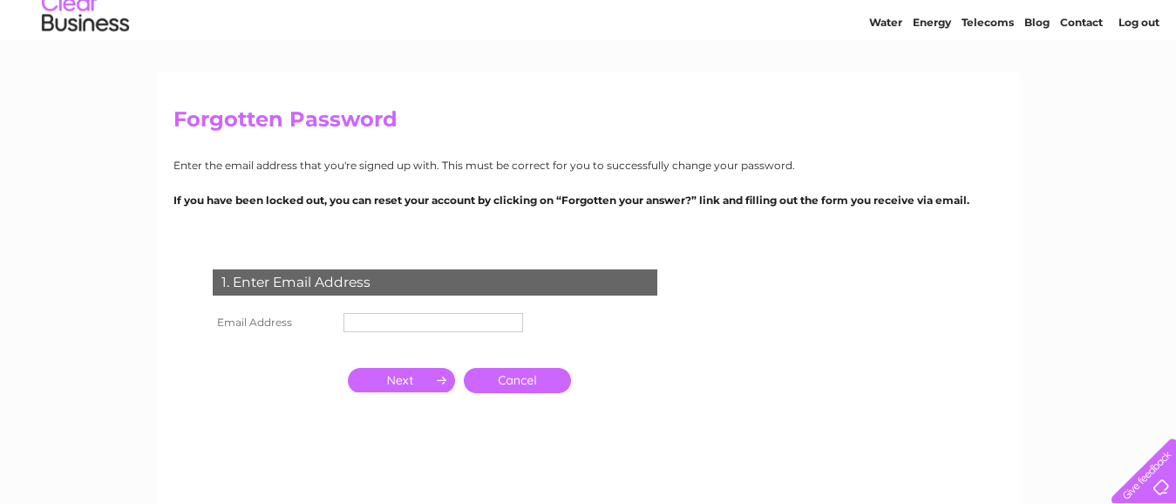
scroll to position [87, 0]
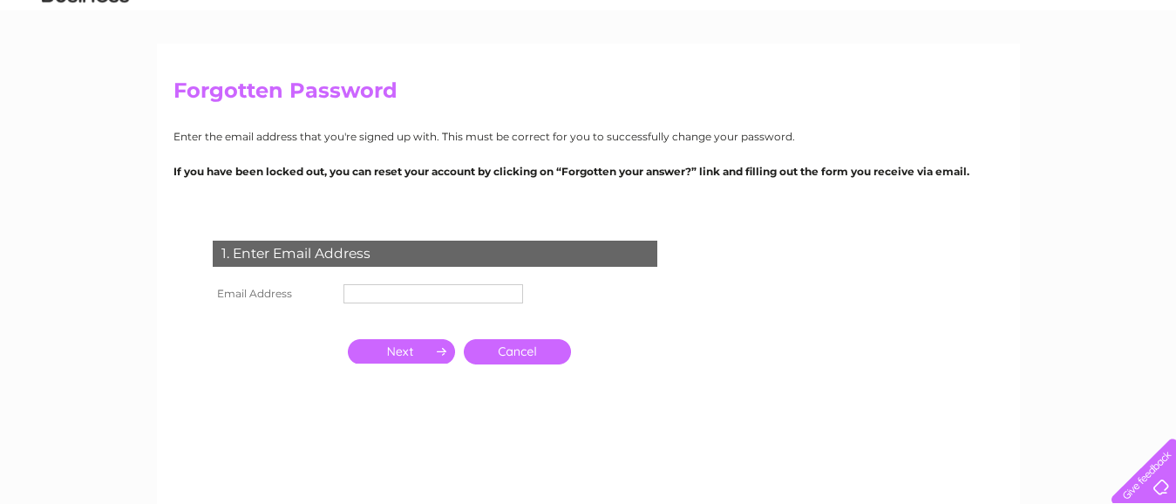
click at [517, 350] on link "Cancel" at bounding box center [517, 351] width 107 height 25
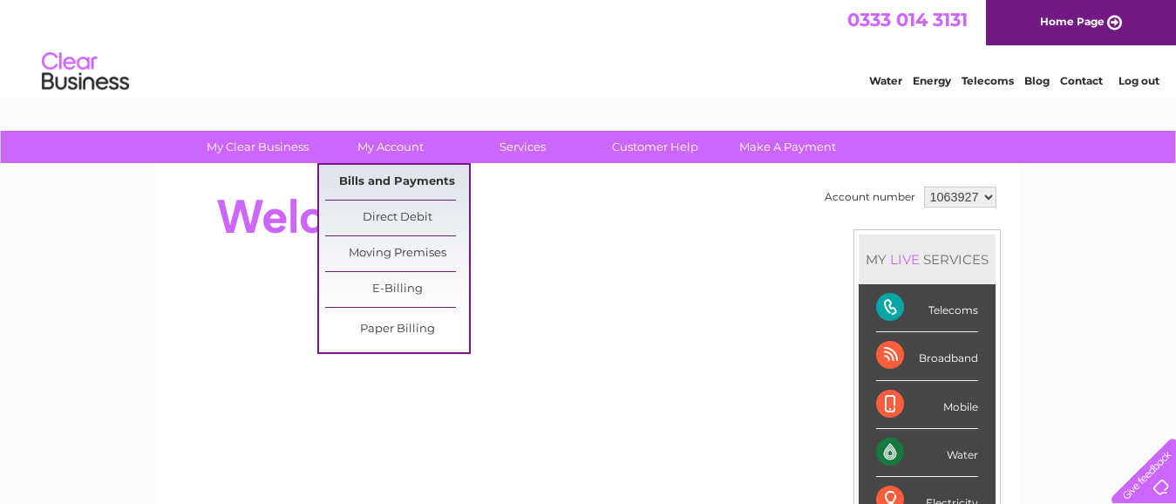
click at [403, 183] on link "Bills and Payments" at bounding box center [397, 182] width 144 height 35
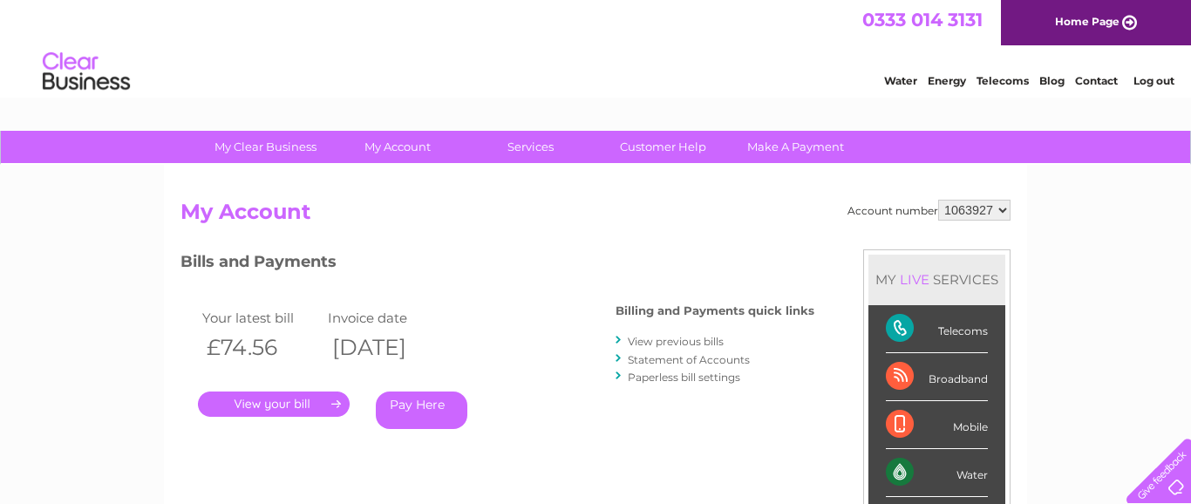
click at [666, 341] on link "View previous bills" at bounding box center [676, 341] width 96 height 13
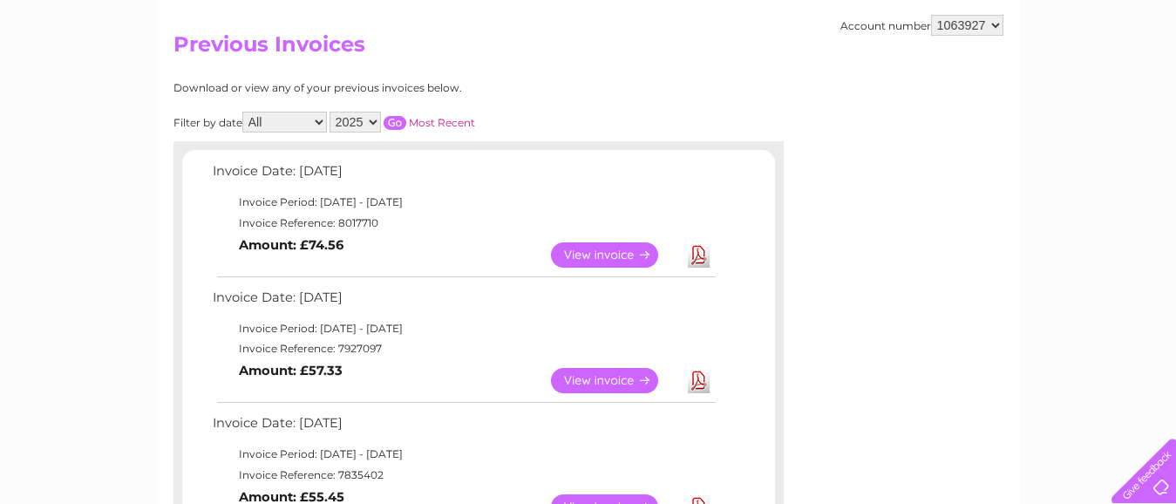
scroll to position [174, 0]
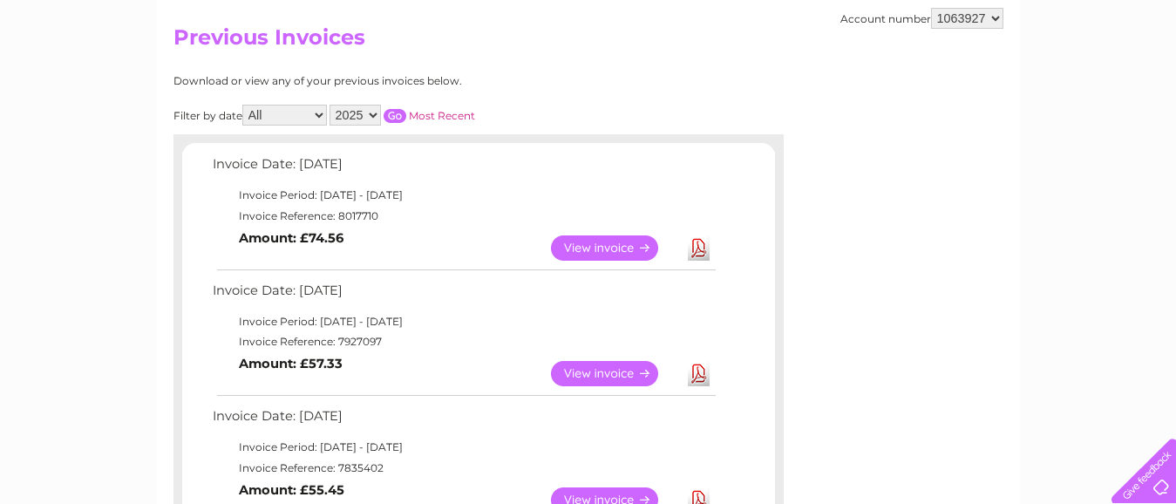
click at [629, 374] on link "View" at bounding box center [615, 373] width 128 height 25
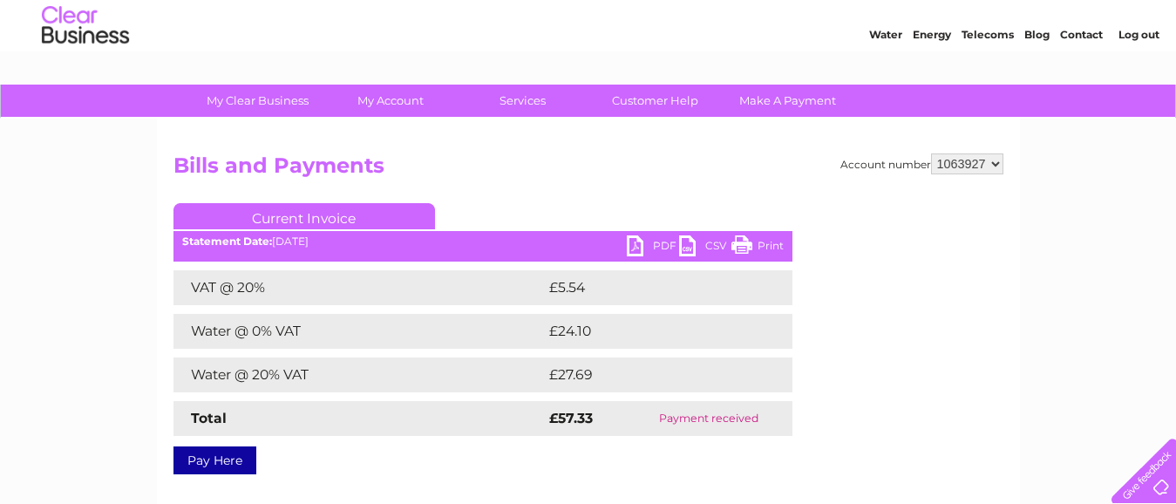
scroll to position [87, 0]
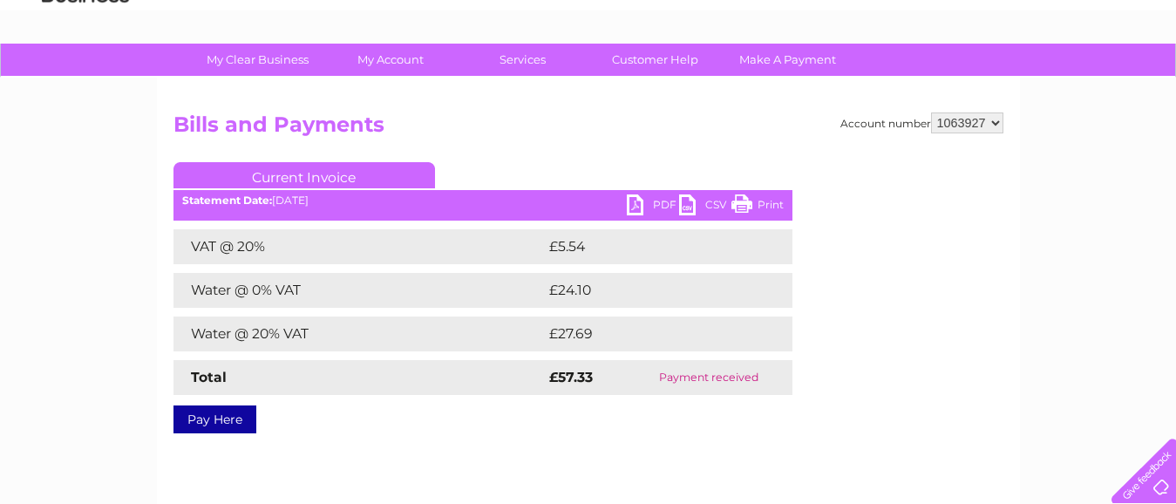
click at [644, 205] on link "PDF" at bounding box center [653, 206] width 52 height 25
